Goal: Book appointment/travel/reservation

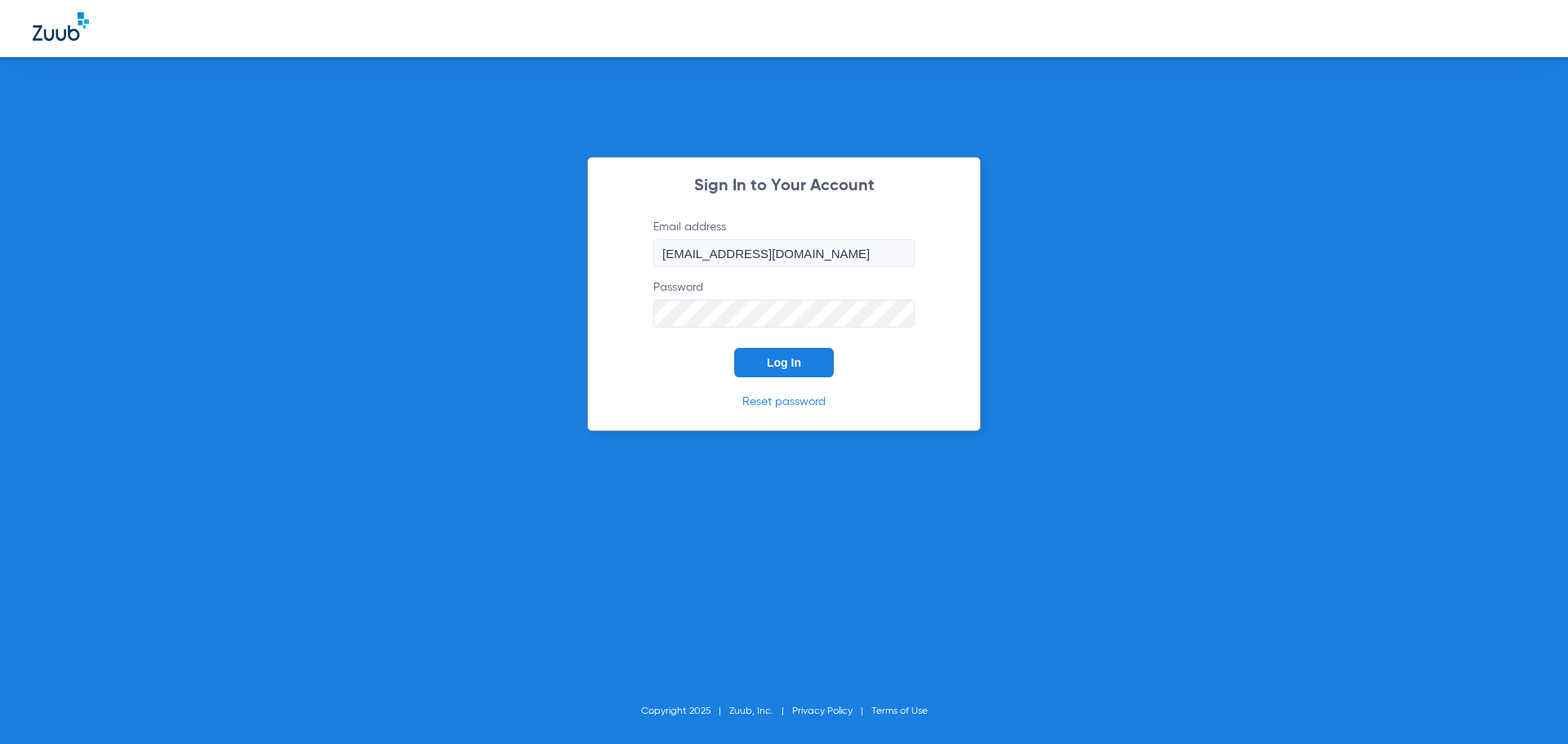
click at [770, 247] on input "[EMAIL_ADDRESS][DOMAIN_NAME]" at bounding box center [784, 252] width 262 height 27
type input "[EMAIL_ADDRESS][DOMAIN_NAME]"
click at [774, 359] on span "Log In" at bounding box center [784, 362] width 34 height 13
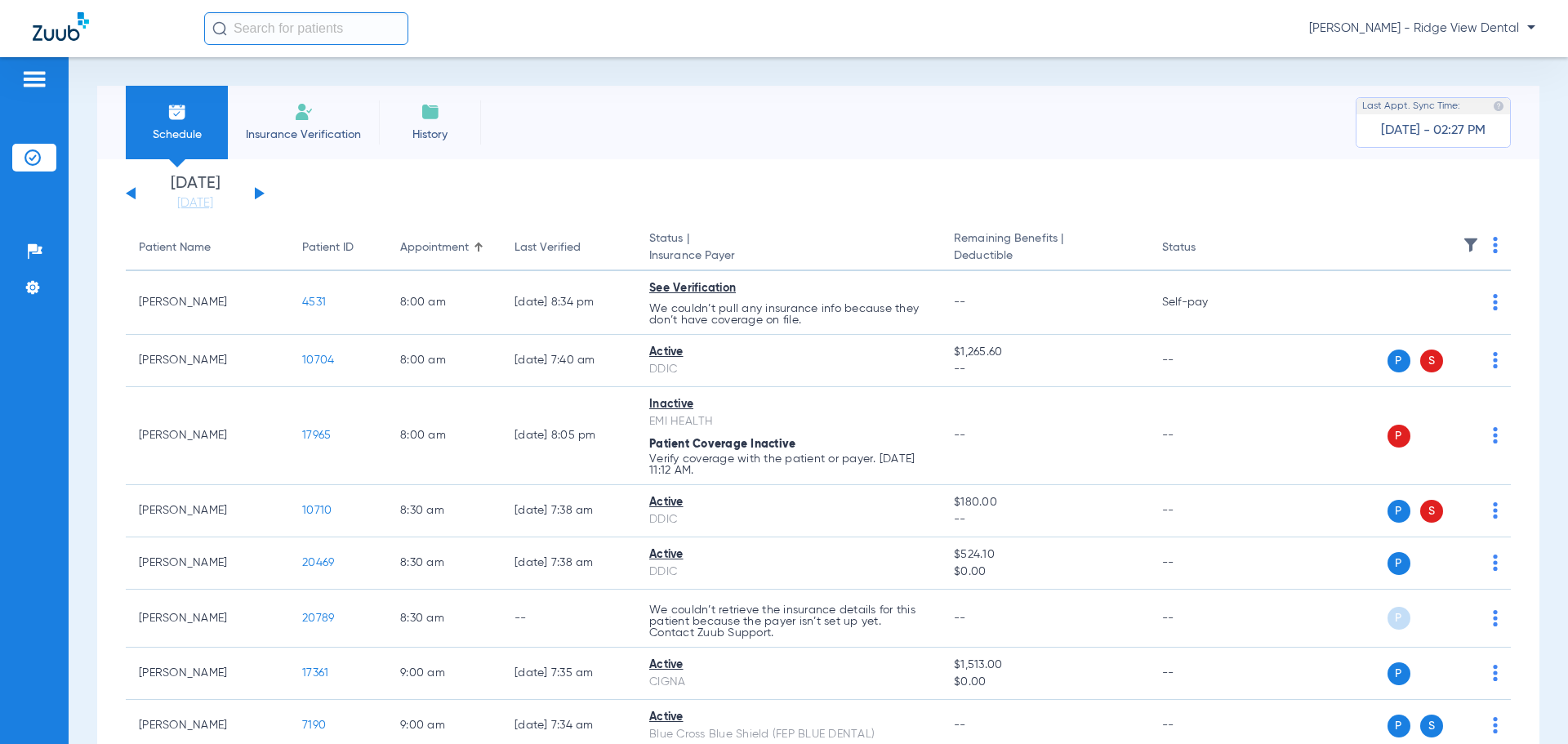
click at [258, 190] on button at bounding box center [260, 192] width 10 height 12
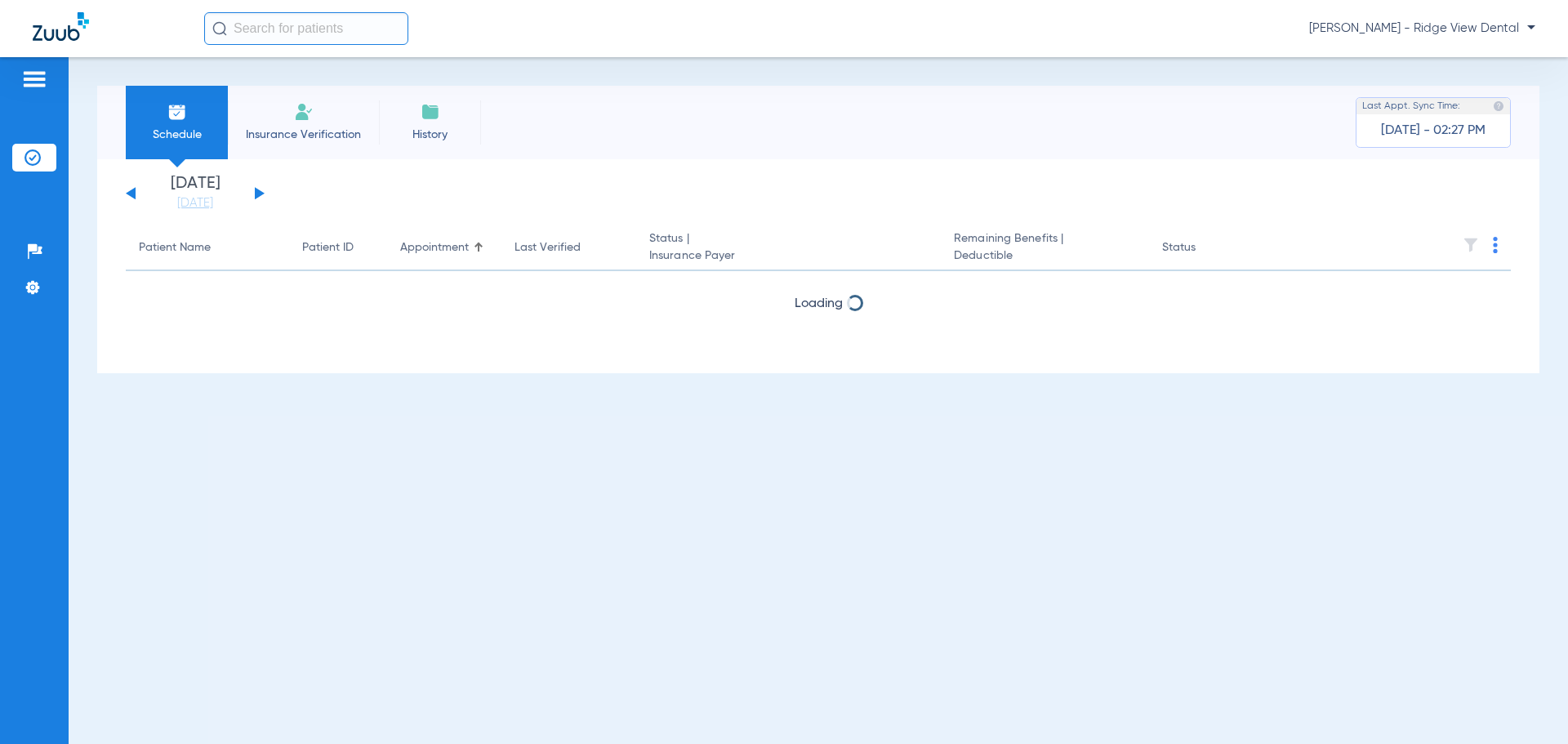
click at [258, 190] on button at bounding box center [260, 192] width 10 height 12
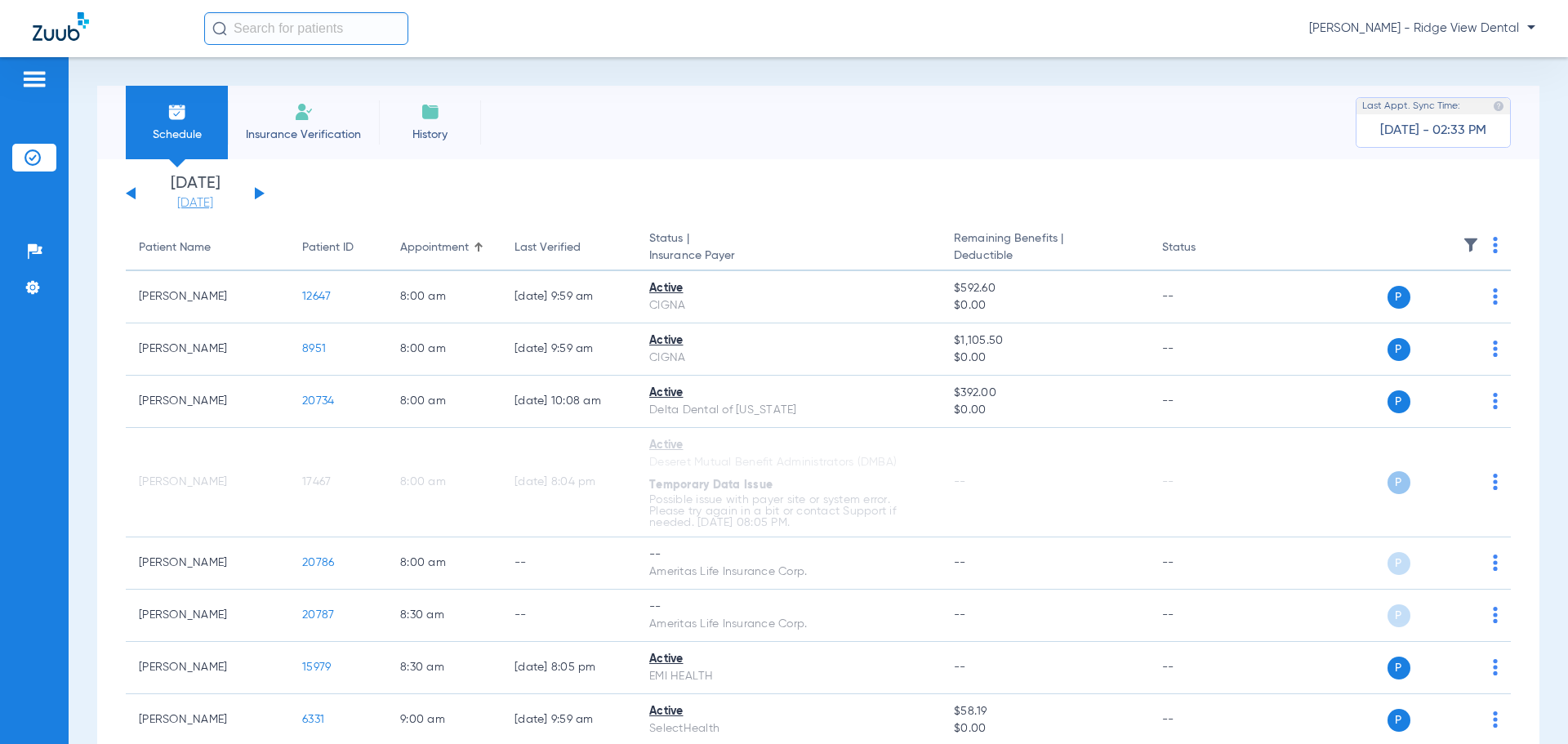
drag, startPoint x: 194, startPoint y: 200, endPoint x: 200, endPoint y: 207, distance: 9.2
click at [194, 200] on link "[DATE]" at bounding box center [195, 203] width 98 height 17
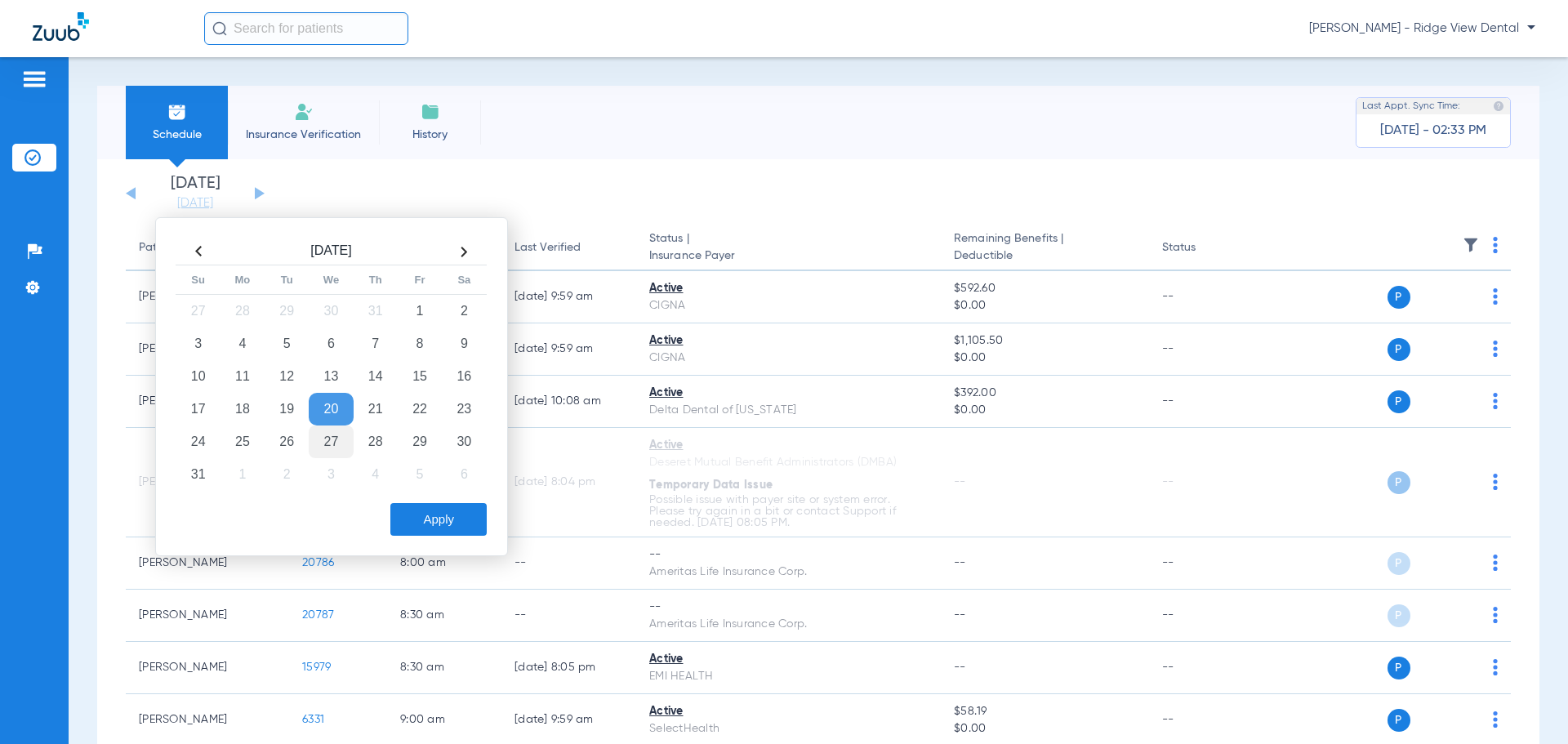
click at [328, 441] on td "27" at bounding box center [330, 441] width 44 height 32
click at [430, 506] on button "Apply" at bounding box center [438, 519] width 97 height 32
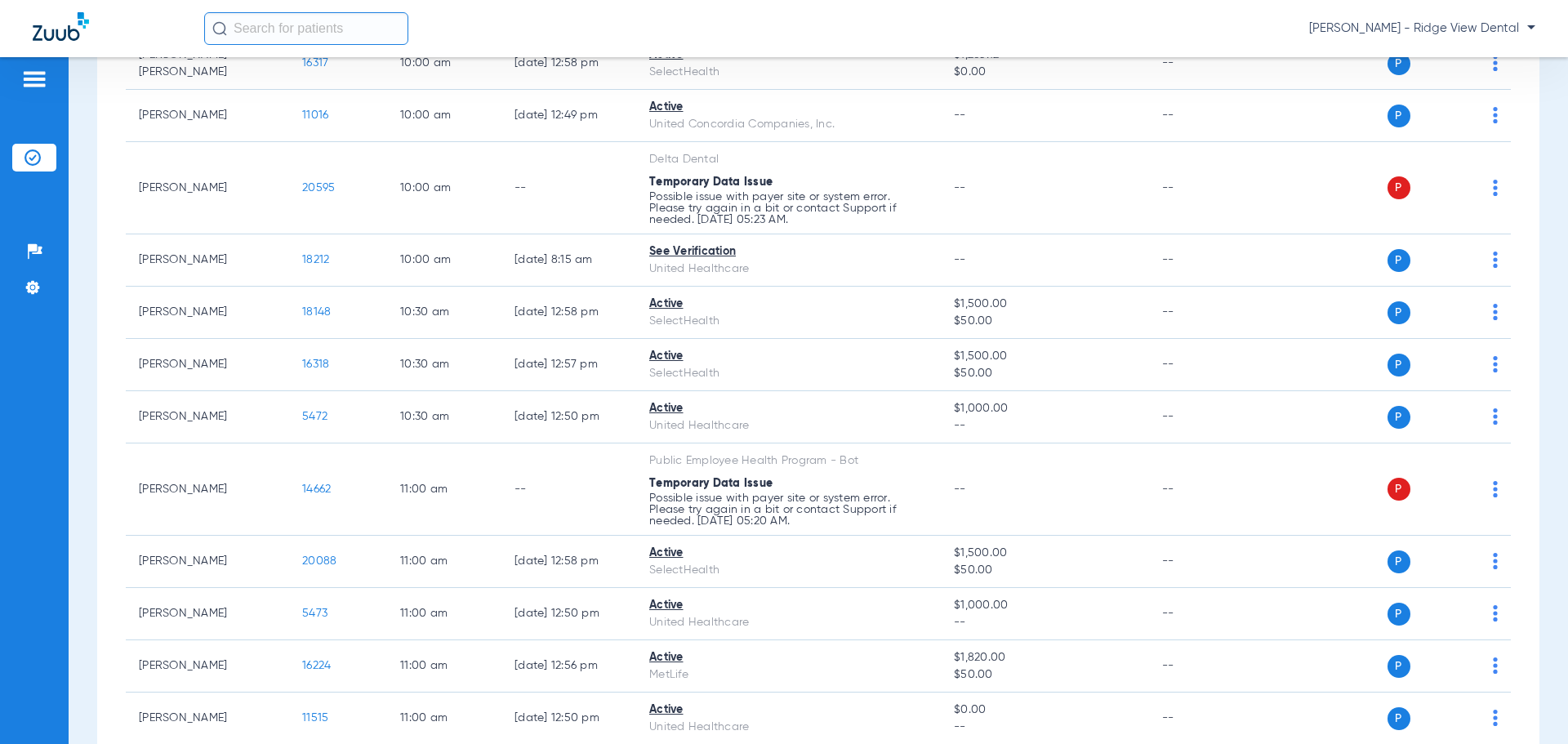
scroll to position [1306, 0]
